Goal: Task Accomplishment & Management: Use online tool/utility

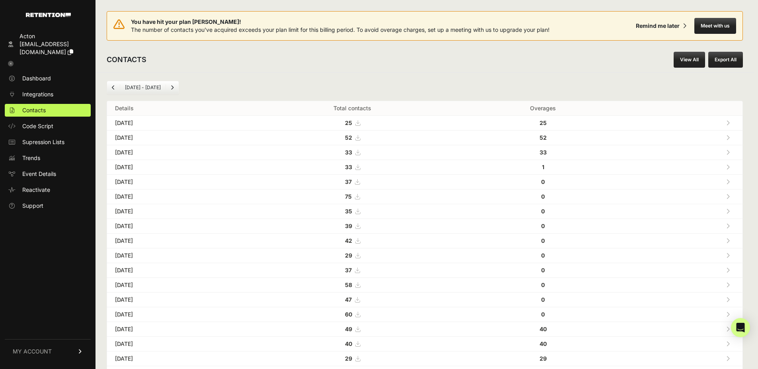
click at [690, 59] on link "View All" at bounding box center [689, 60] width 31 height 16
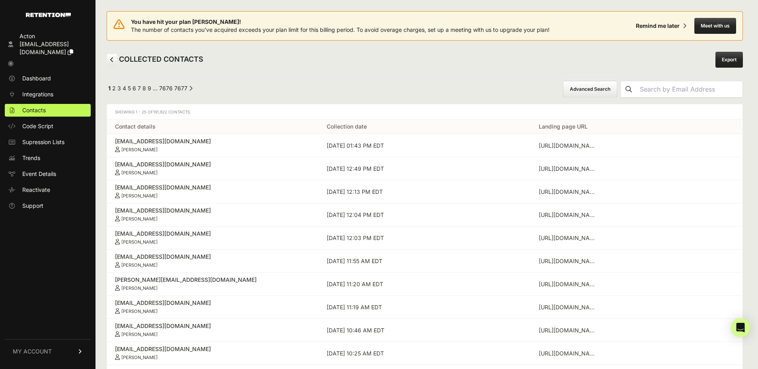
click at [589, 89] on button "Advanced Search" at bounding box center [590, 89] width 54 height 17
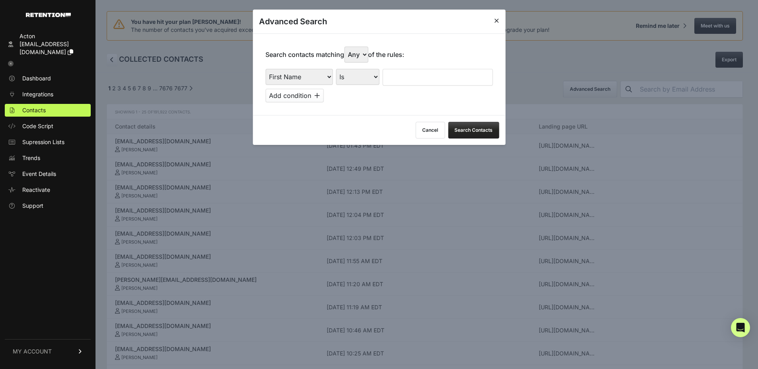
drag, startPoint x: 304, startPoint y: 74, endPoint x: 304, endPoint y: 82, distance: 8.0
click at [304, 74] on select "First Name Last Name State City Email Email Domain Landing Domain Landing Page …" at bounding box center [298, 77] width 67 height 16
select select "file_date"
click at [265, 69] on select "First Name Last Name State City Email Email Domain Landing Domain Landing Page …" at bounding box center [298, 77] width 67 height 16
click at [372, 90] on div "First Name Last Name State City Email Email Domain Landing Domain Landing Page …" at bounding box center [378, 85] width 227 height 33
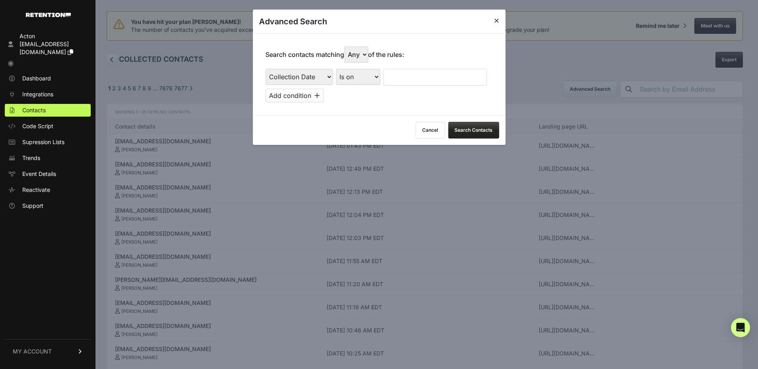
drag, startPoint x: 370, startPoint y: 79, endPoint x: 371, endPoint y: 84, distance: 4.8
click at [370, 79] on select "Is on Is between" at bounding box center [358, 77] width 44 height 16
select select "is_between"
click at [336, 69] on select "Is on Is between" at bounding box center [358, 77] width 44 height 16
click at [395, 70] on input "text" at bounding box center [404, 77] width 42 height 17
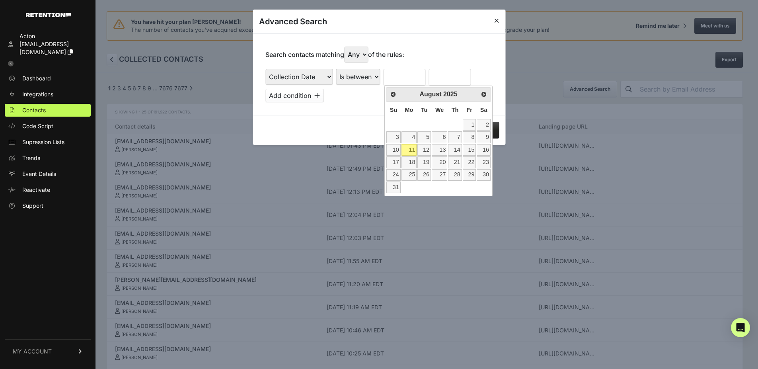
click at [391, 107] on span "Su" at bounding box center [393, 110] width 7 height 6
click at [408, 138] on link "4" at bounding box center [409, 137] width 16 height 12
type input "[DATE]"
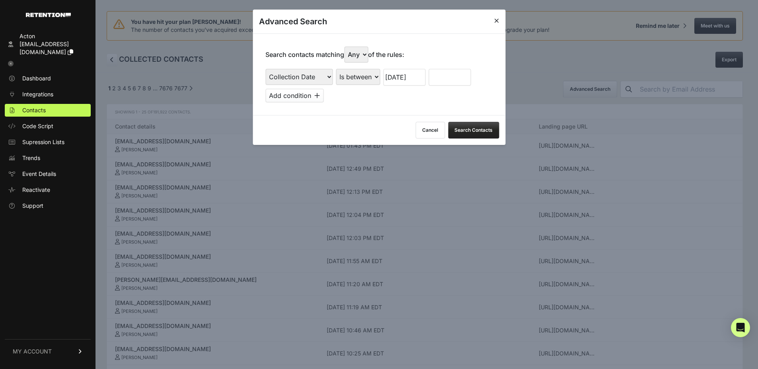
drag, startPoint x: 454, startPoint y: 75, endPoint x: 454, endPoint y: 84, distance: 9.2
click at [454, 75] on input "text" at bounding box center [450, 77] width 42 height 17
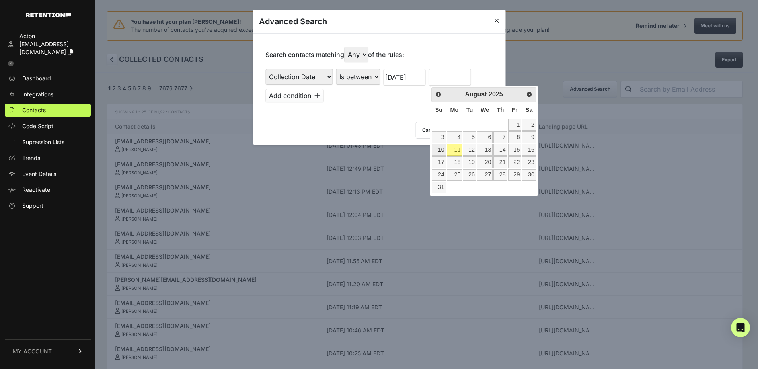
click at [437, 152] on link "10" at bounding box center [439, 150] width 14 height 12
type input "[DATE]"
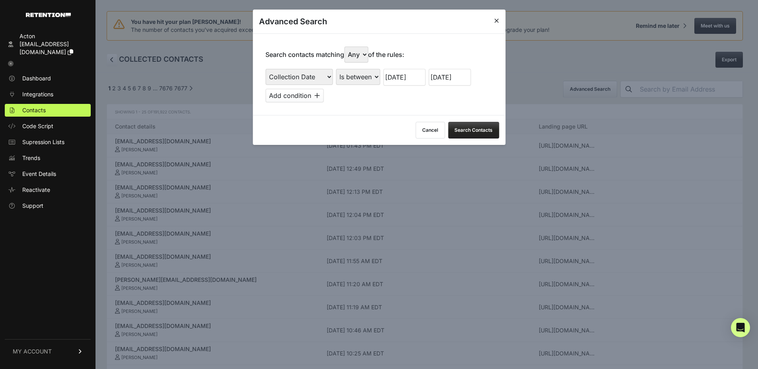
click at [474, 127] on button "Search Contacts" at bounding box center [473, 130] width 51 height 17
